Goal: Task Accomplishment & Management: Manage account settings

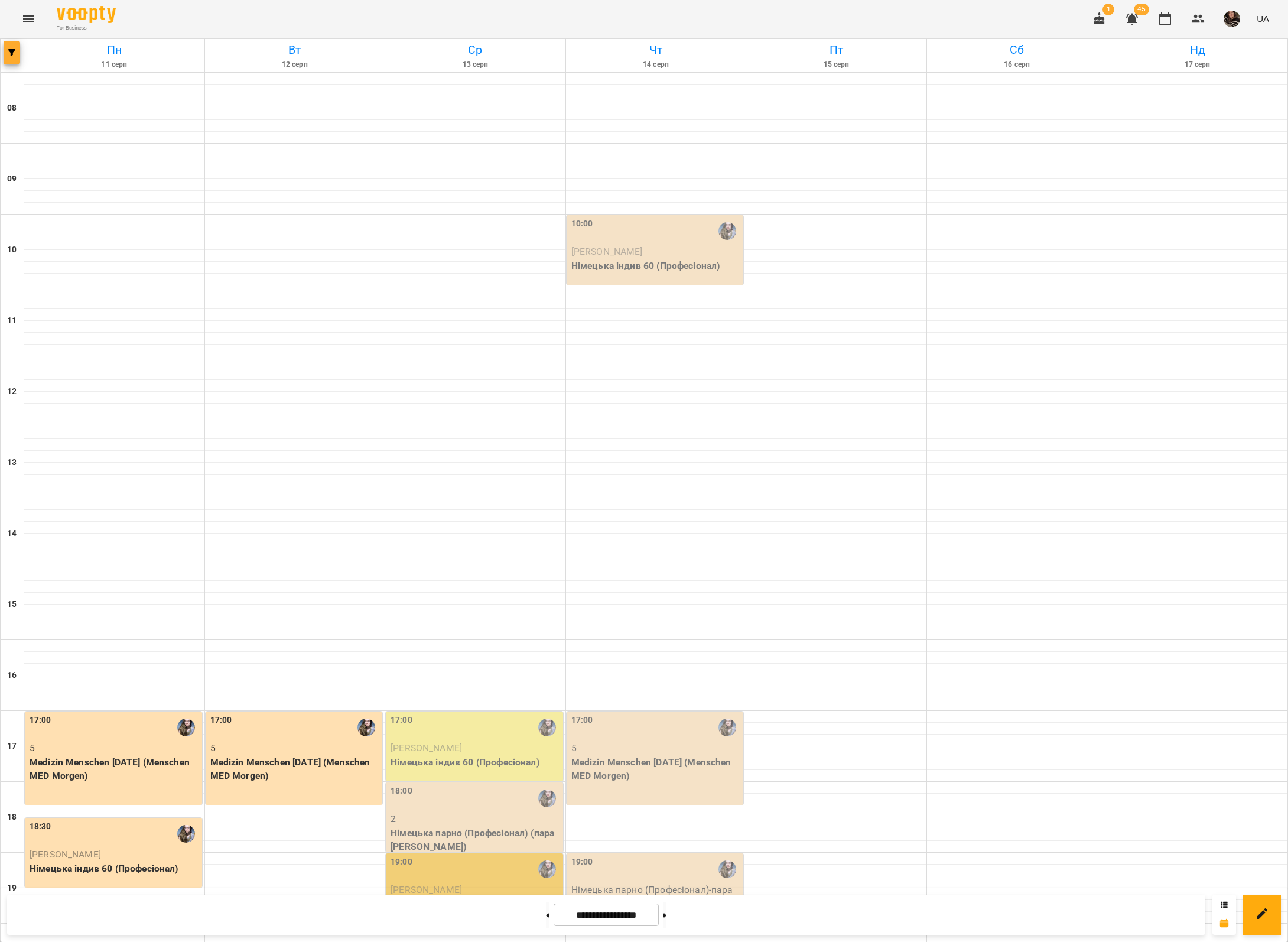
click at [18, 53] on span "button" at bounding box center [11, 52] width 16 height 7
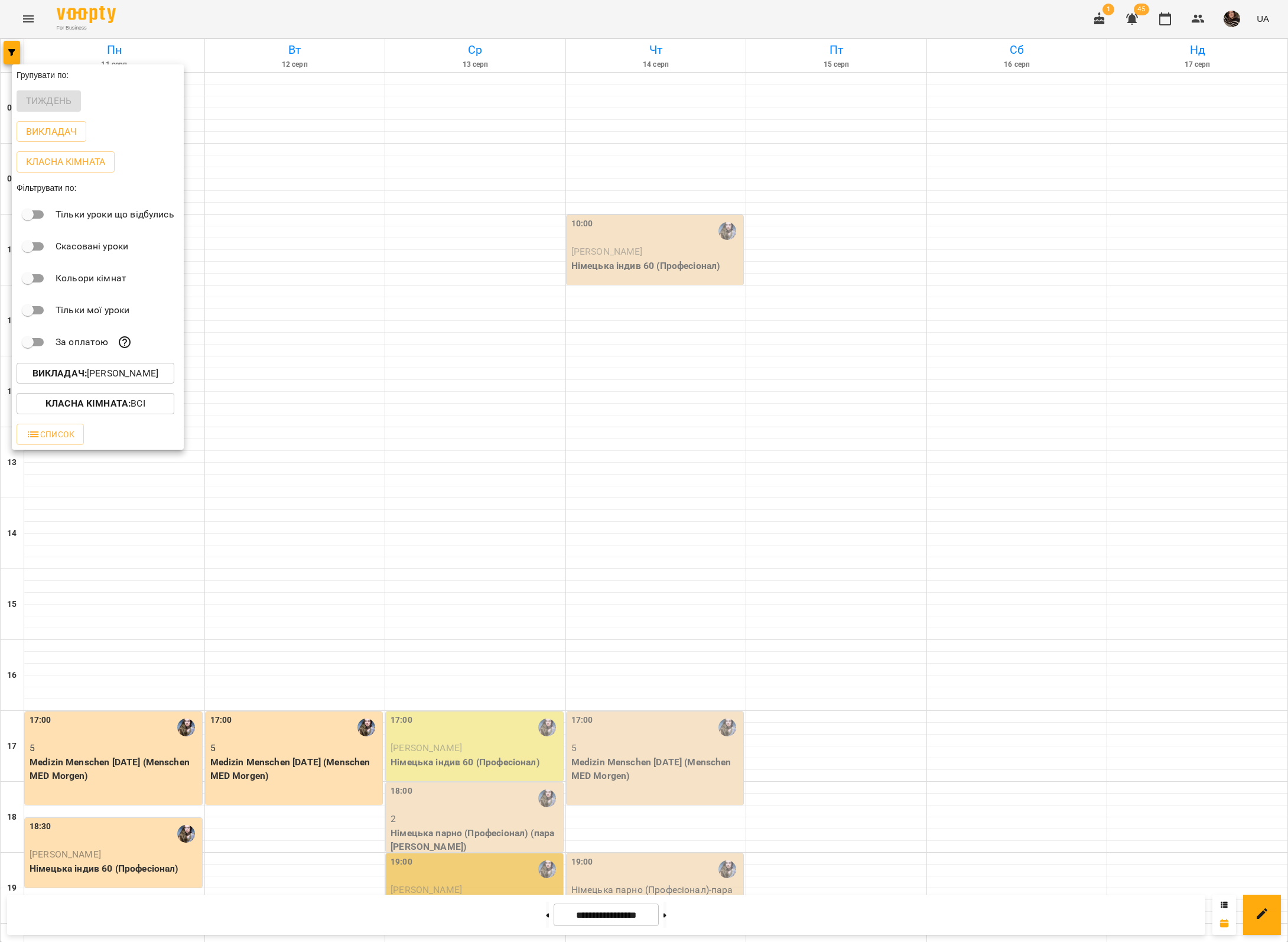
click at [665, 670] on div at bounding box center [644, 471] width 1288 height 942
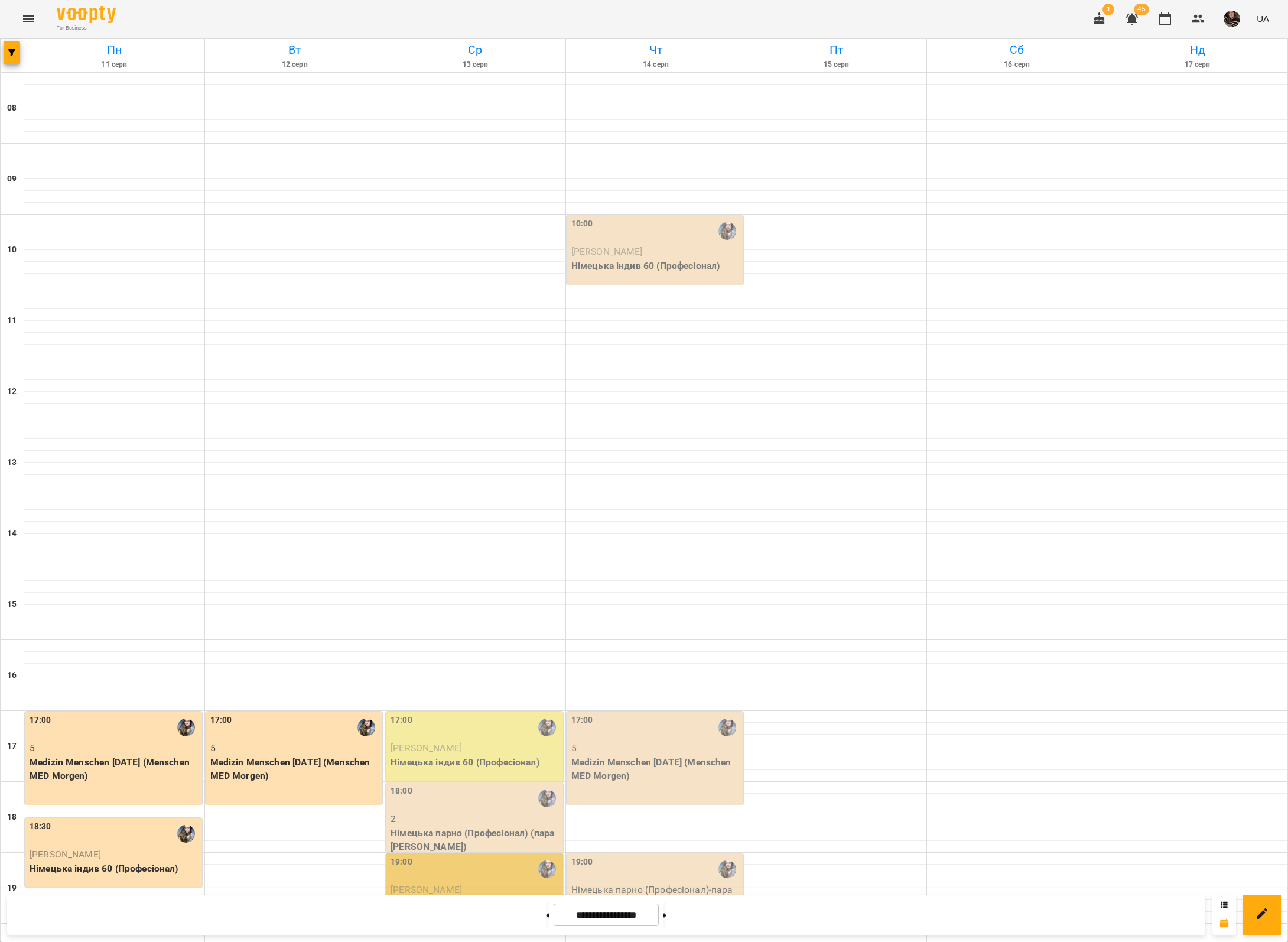
scroll to position [88, 0]
click at [631, 755] on p "Medizin Menschen [DATE] (Menschen MED Morgen)" at bounding box center [657, 769] width 170 height 28
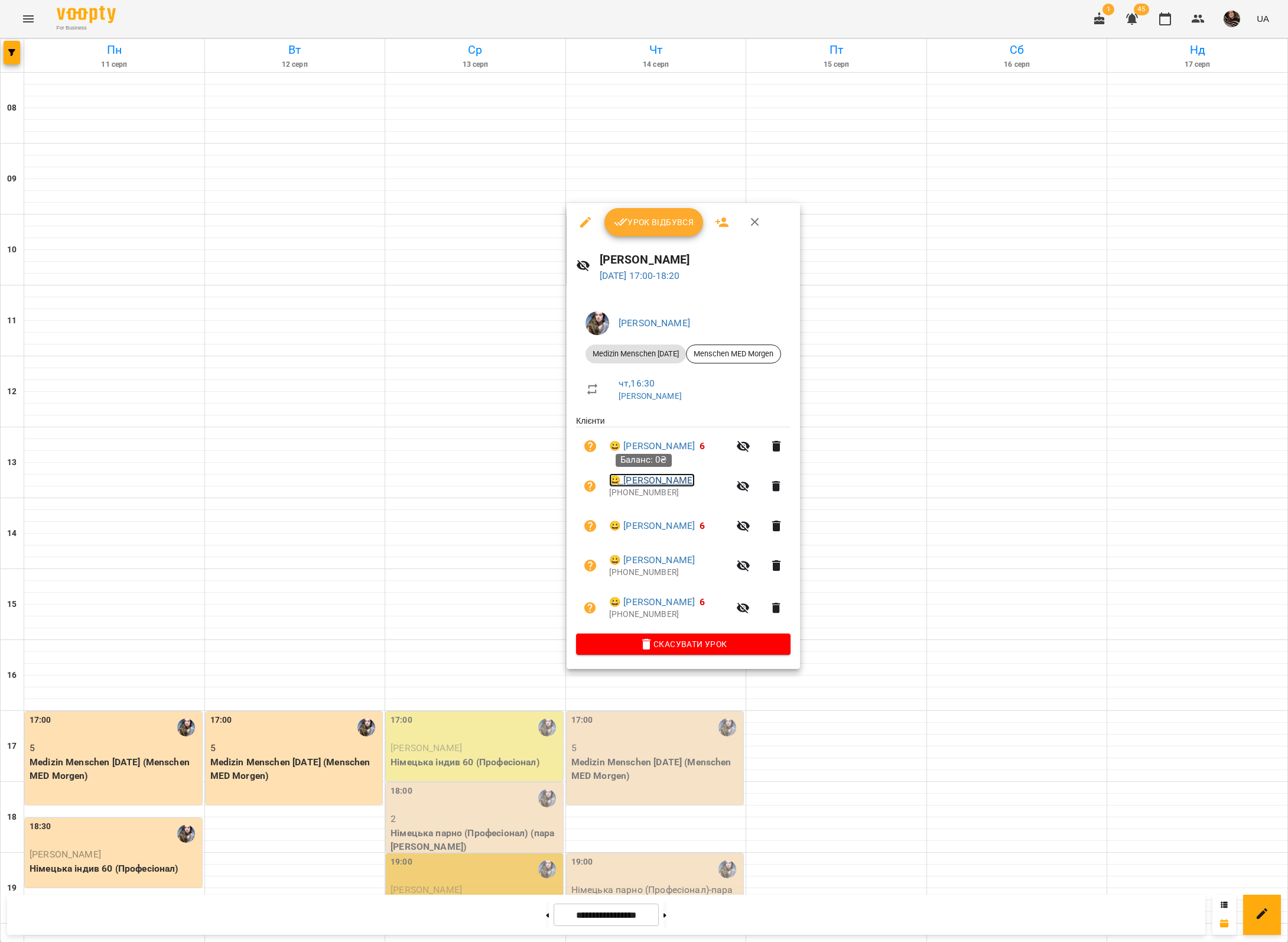
click at [648, 480] on link "😀 [PERSON_NAME]" at bounding box center [652, 480] width 86 height 14
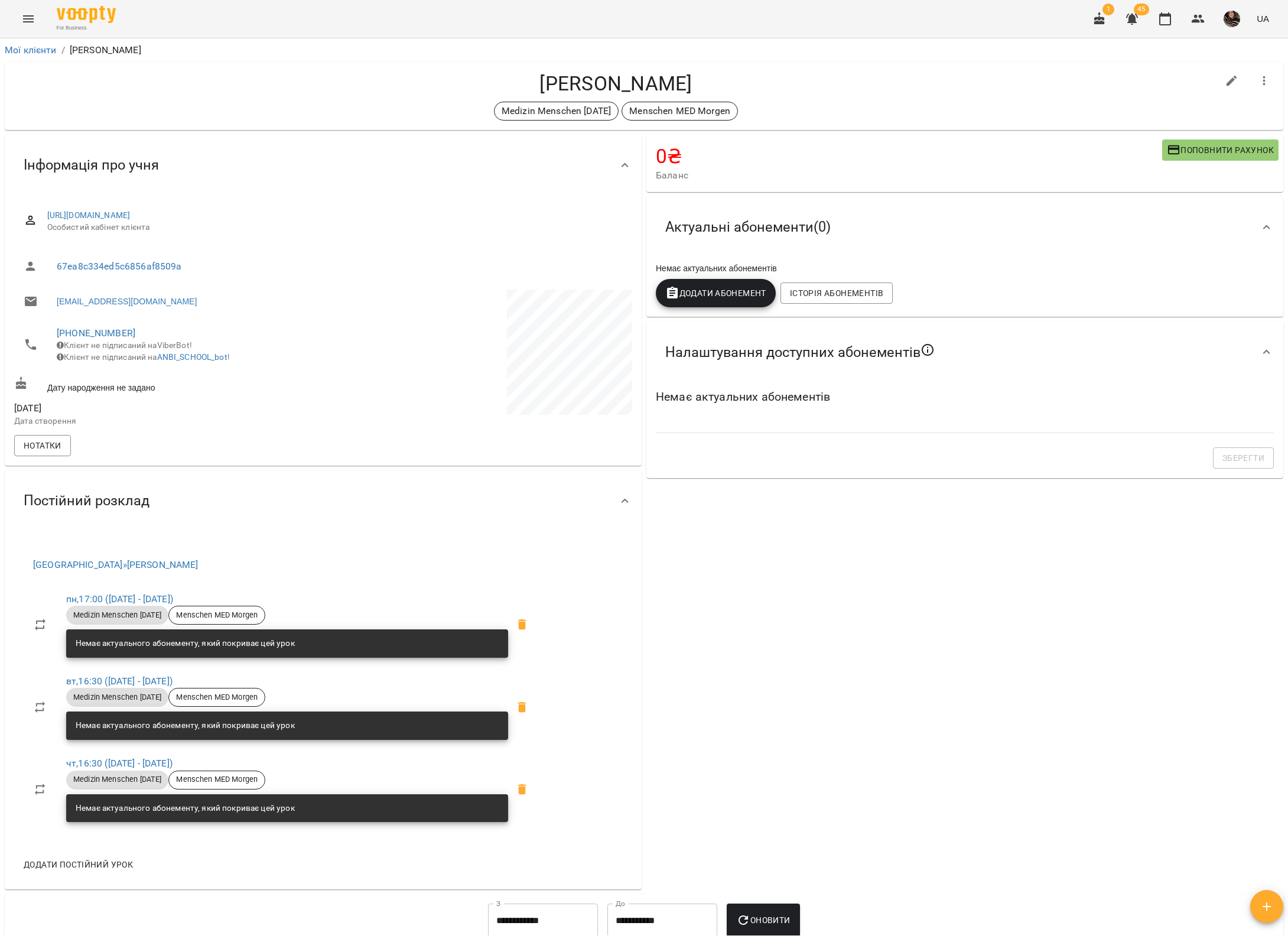
click at [1221, 78] on button "button" at bounding box center [1231, 80] width 28 height 28
select select "**"
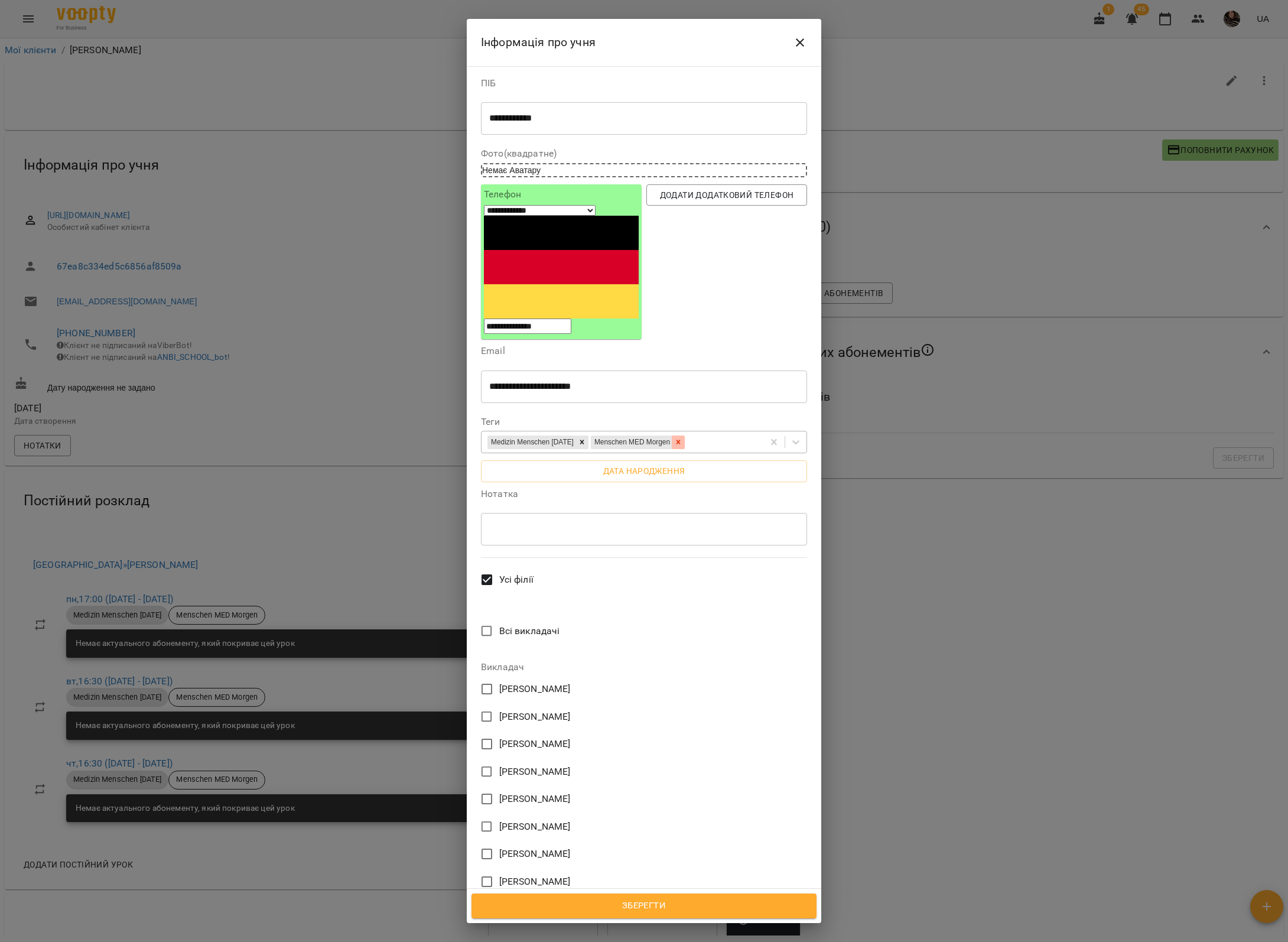
click at [681, 440] on icon at bounding box center [678, 442] width 4 height 4
click at [765, 901] on span "Зберегти" at bounding box center [644, 906] width 319 height 15
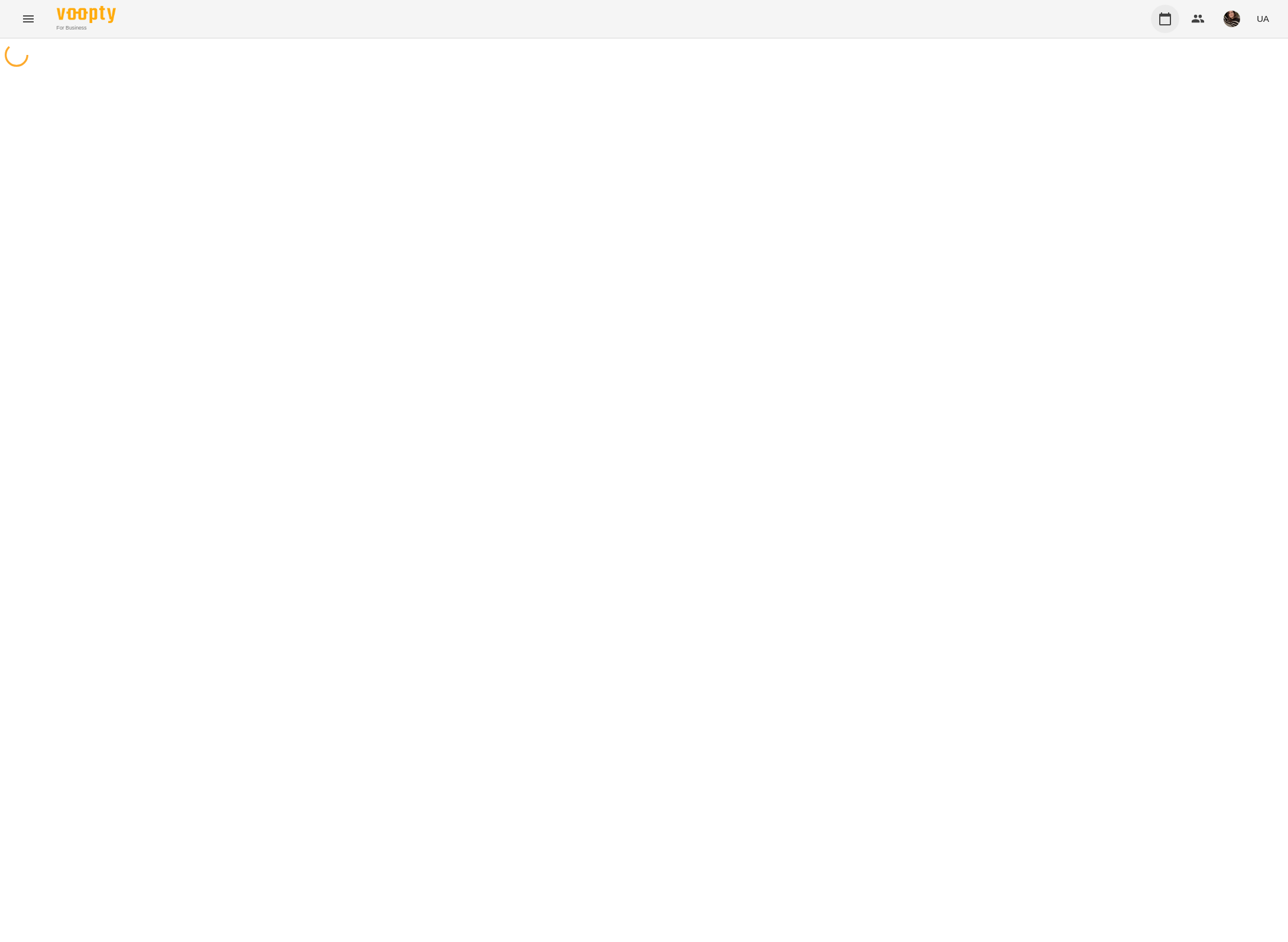
click at [1166, 19] on icon "button" at bounding box center [1164, 19] width 14 height 14
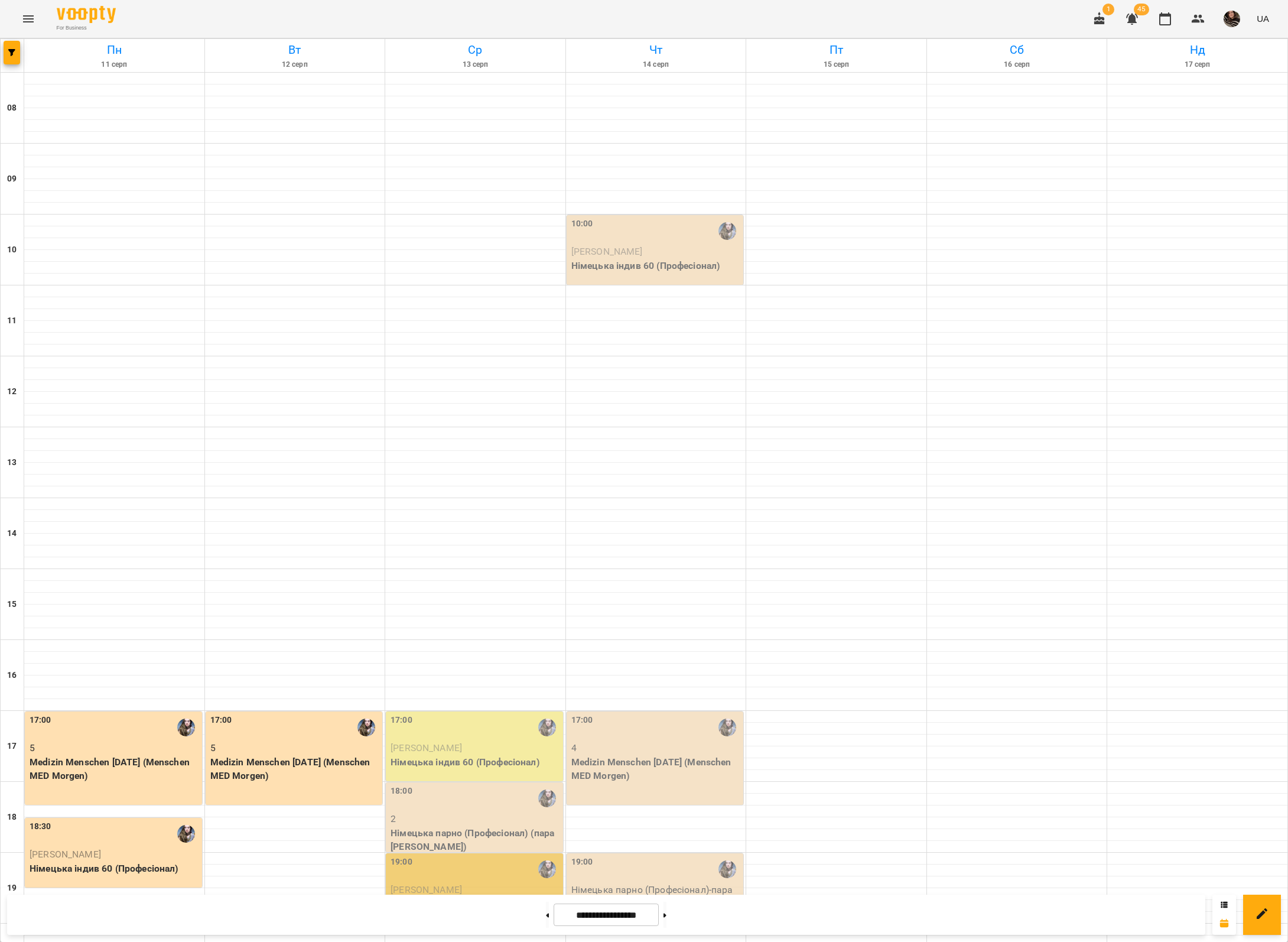
scroll to position [177, 0]
click at [669, 755] on p "Medizin Menschen [DATE] (Menschen MED Morgen)" at bounding box center [657, 769] width 170 height 28
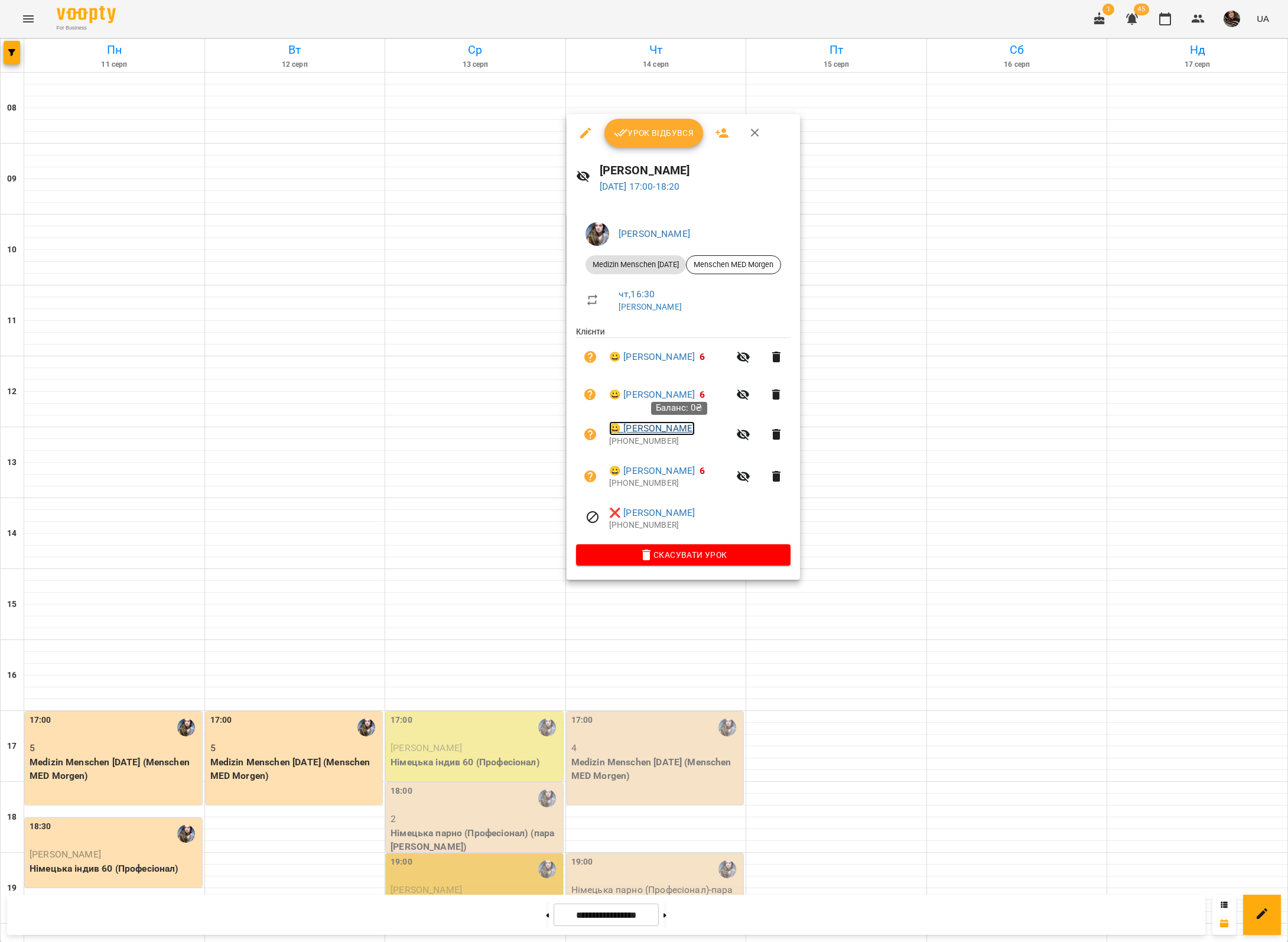
click at [669, 430] on link "😀 Вострікова Аліна Вікторівна" at bounding box center [652, 428] width 86 height 14
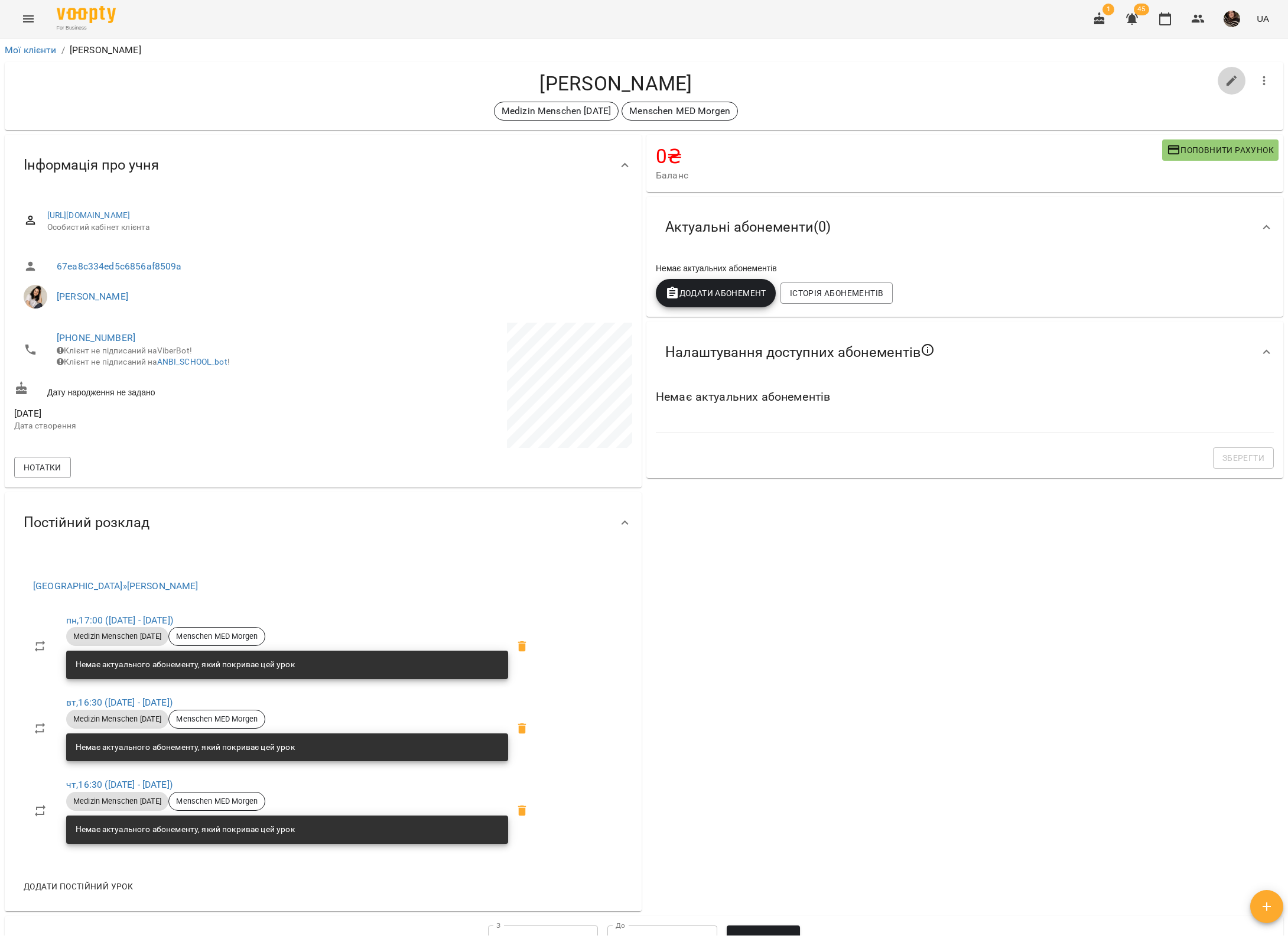
click at [1227, 80] on icon "button" at bounding box center [1231, 80] width 14 height 14
select select "**"
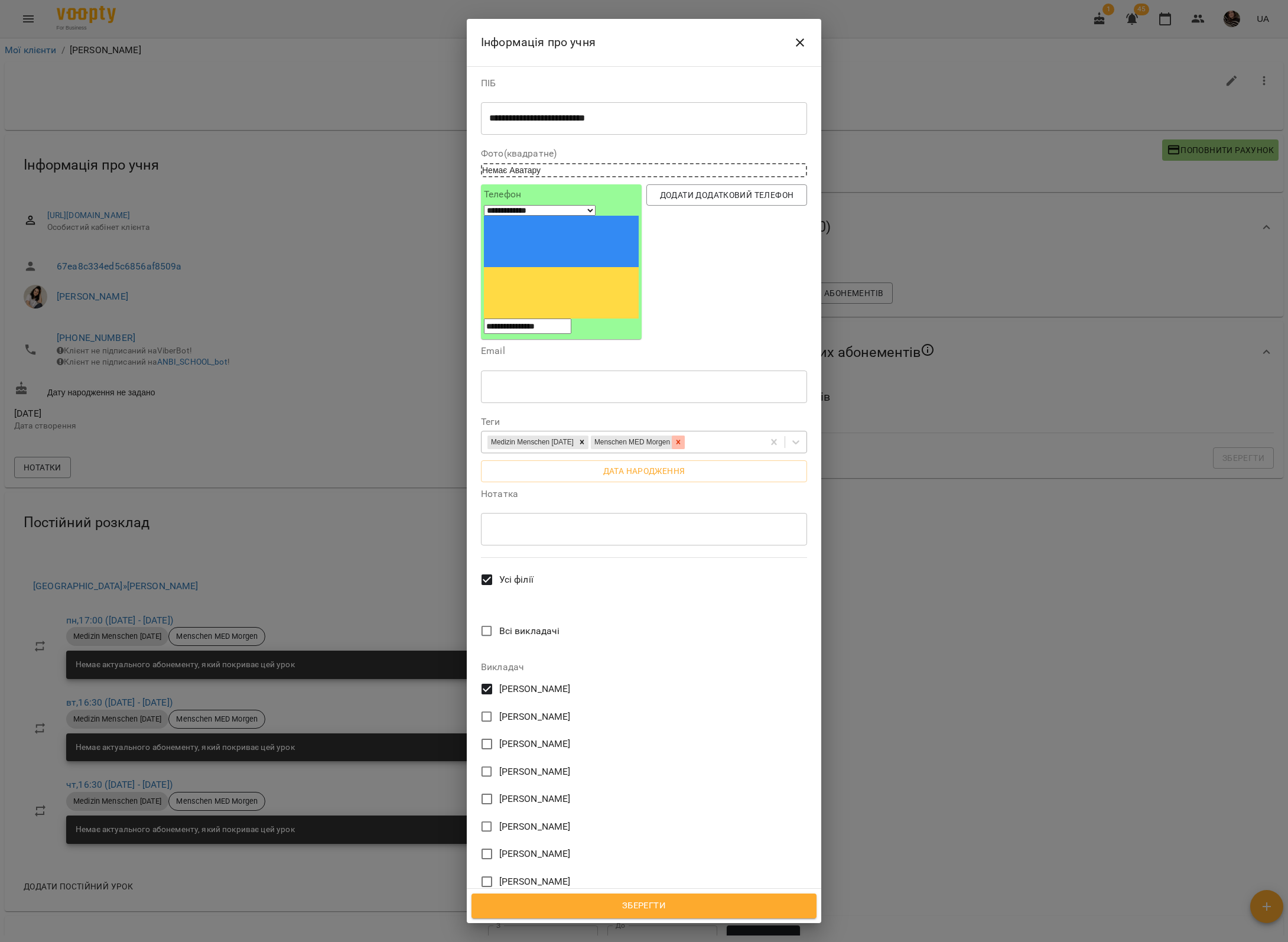
click at [683, 438] on icon at bounding box center [678, 442] width 8 height 8
click at [731, 910] on span "Зберегти" at bounding box center [644, 906] width 319 height 15
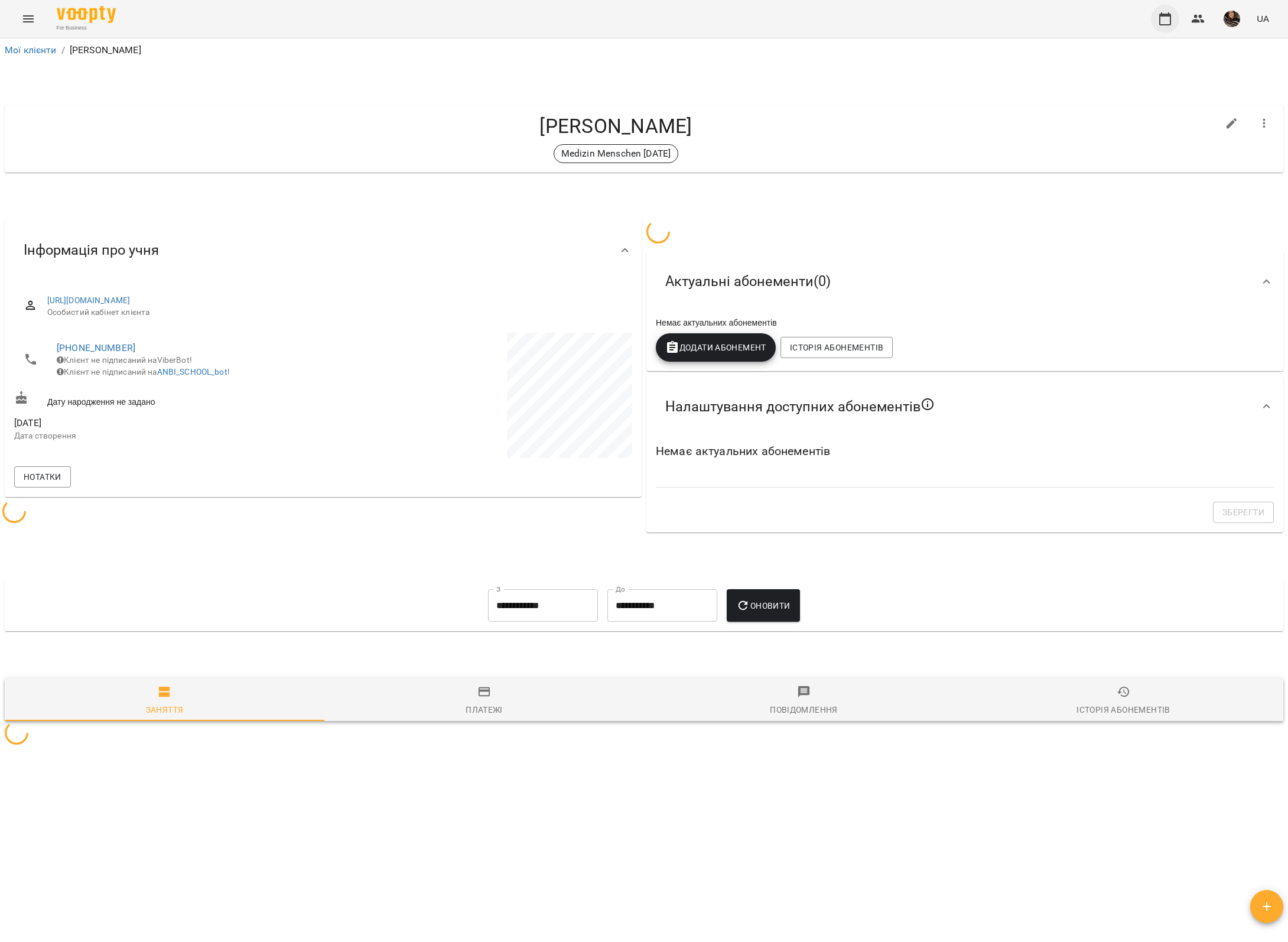
click at [1169, 22] on icon "button" at bounding box center [1164, 19] width 14 height 14
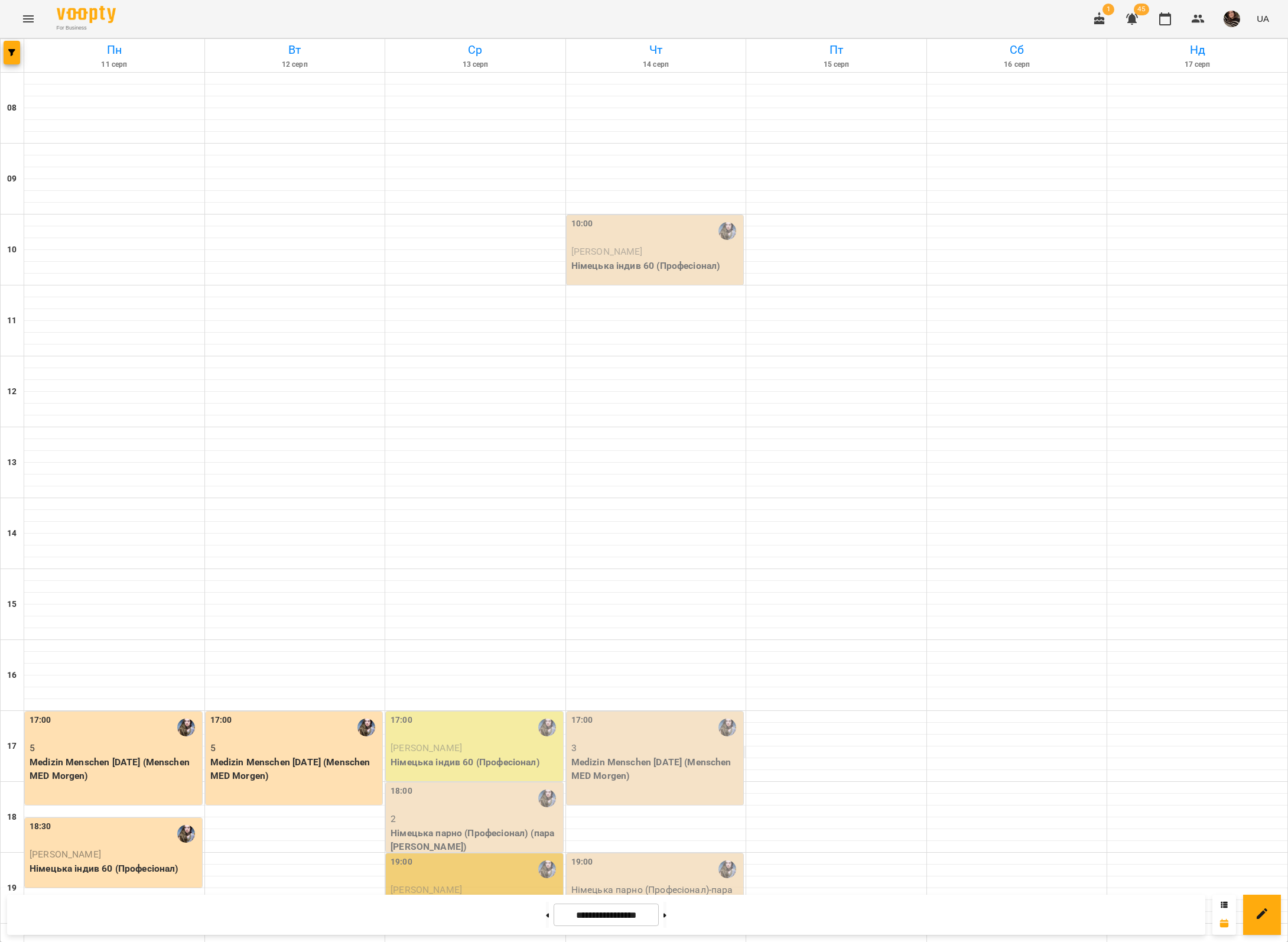
scroll to position [177, 0]
click at [641, 755] on p "Medizin Menschen [DATE] (Menschen MED Morgen)" at bounding box center [657, 769] width 170 height 28
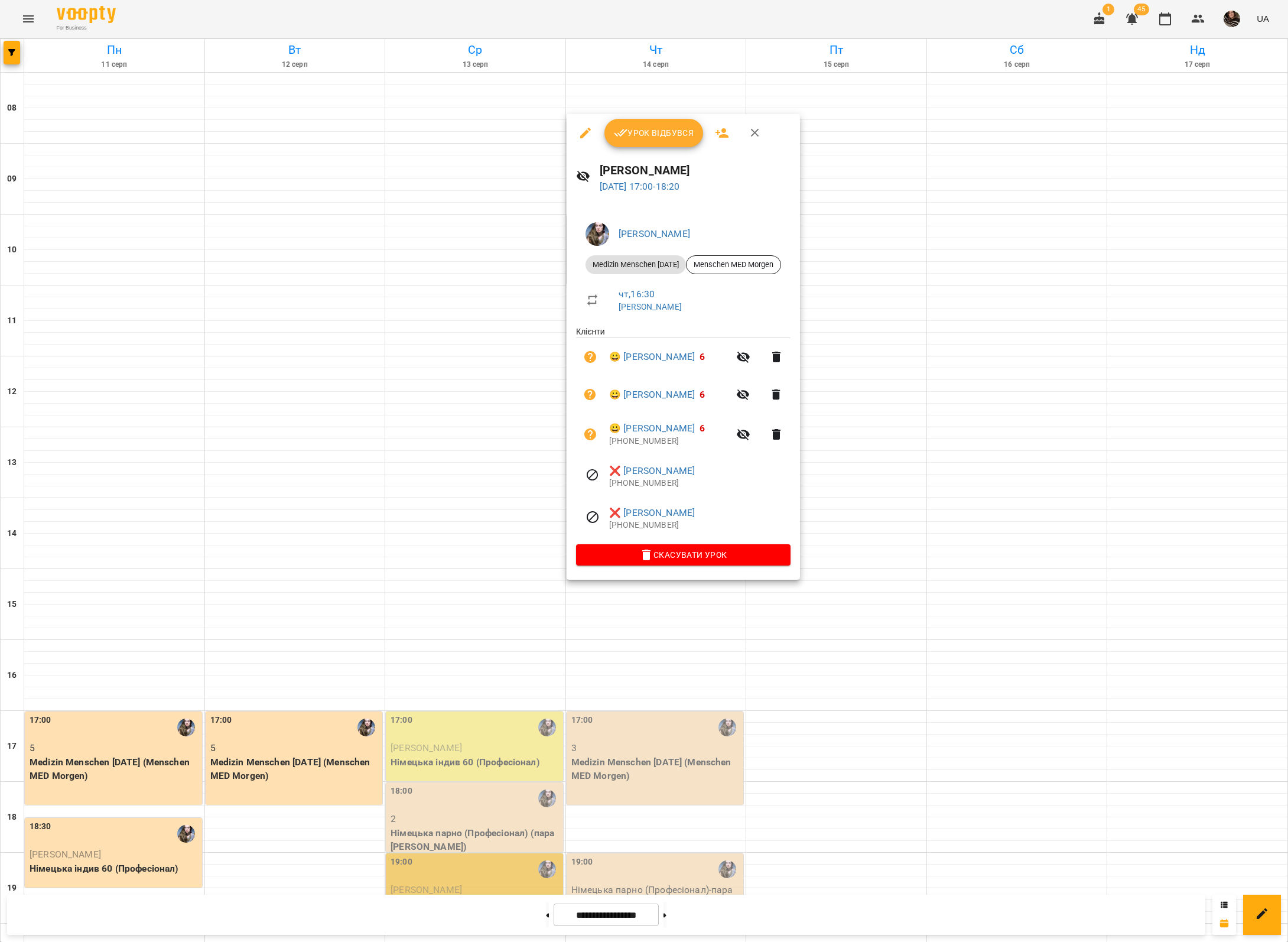
click at [840, 642] on div at bounding box center [644, 471] width 1288 height 942
